Goal: Check status: Check status

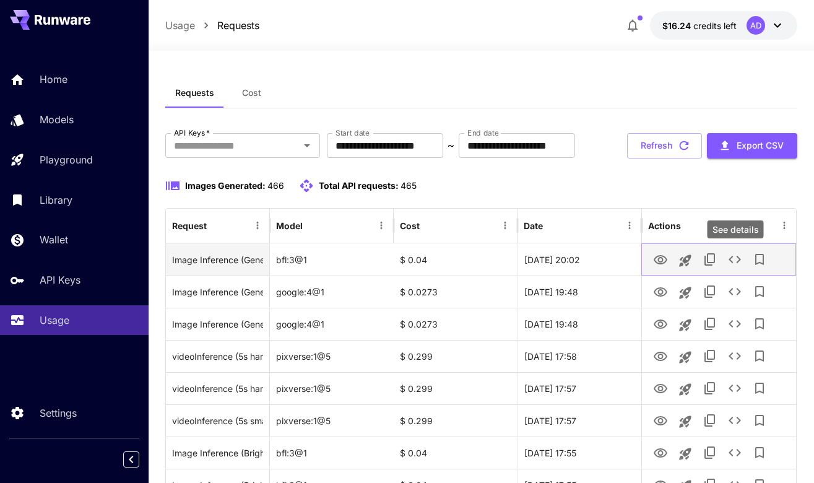
click at [741, 261] on icon "See details" at bounding box center [735, 259] width 15 height 15
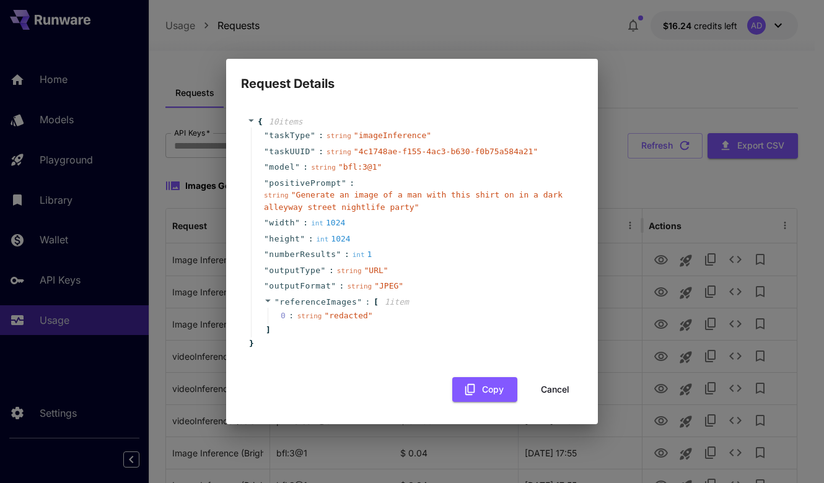
click at [538, 246] on div "" height " : int 1024" at bounding box center [414, 239] width 326 height 16
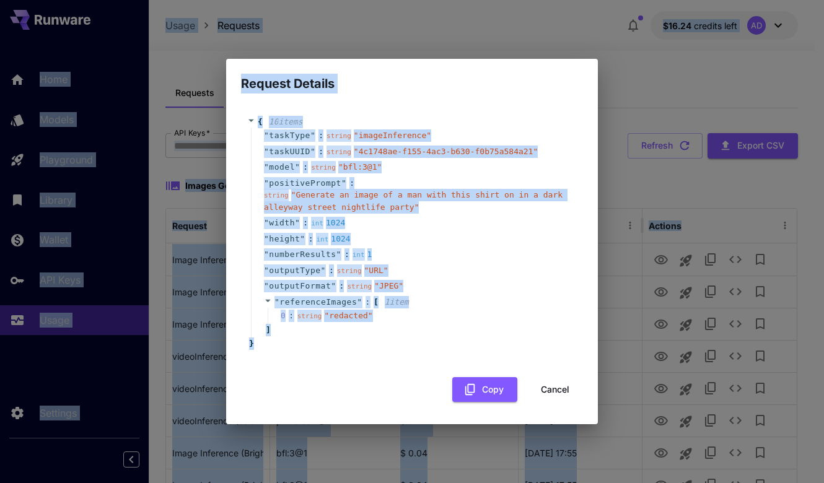
copy body "Home Models Playground Library Wallet API Keys Usage Settings Usage Requests $1…"
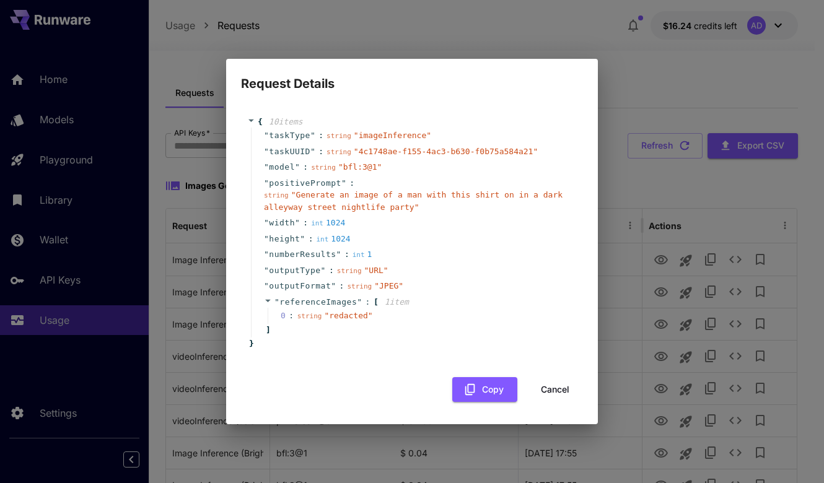
click at [480, 264] on div "" outputType " : string " URL "" at bounding box center [414, 271] width 326 height 16
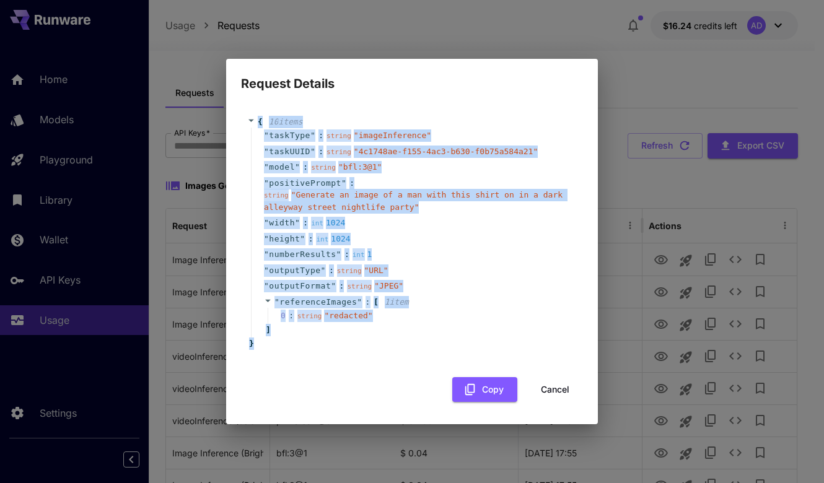
drag, startPoint x: 272, startPoint y: 352, endPoint x: 253, endPoint y: 121, distance: 231.8
click at [253, 121] on div "{ 10 item s " taskType " : string " imageInference " " taskUUID " : string " 4c…" at bounding box center [412, 232] width 342 height 259
copy div "{ 10 item s " taskType " : string " imageInference " " taskUUID " : string " 4c…"
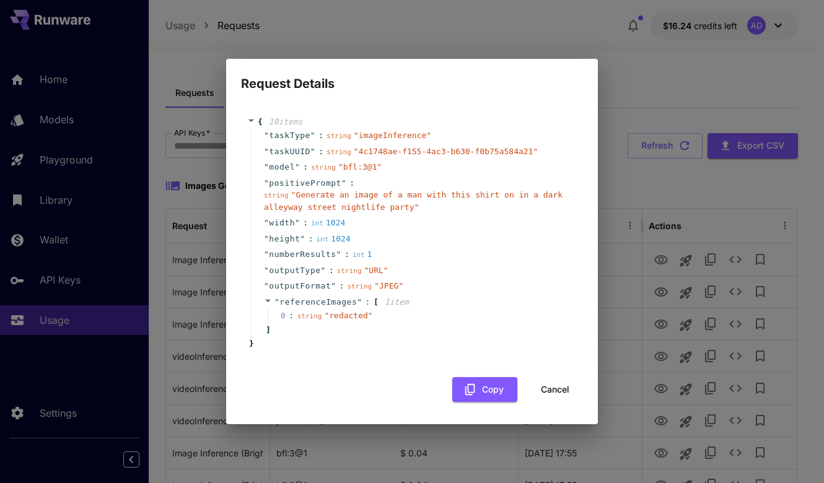
click at [392, 36] on div "Request Details { 10 item s " taskType " : string " imageInference " " taskUUID…" at bounding box center [412, 241] width 824 height 483
click at [564, 407] on div "{ 10 item s " taskType " : string " imageInference " " taskUUID " : string " 4c…" at bounding box center [412, 257] width 342 height 309
click at [559, 387] on button "Cancel" at bounding box center [555, 389] width 56 height 25
